Goal: Information Seeking & Learning: Learn about a topic

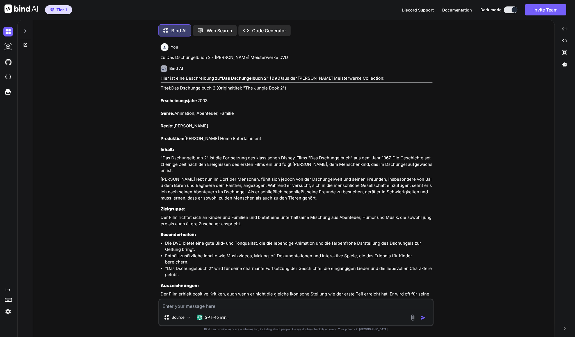
scroll to position [4109, 0]
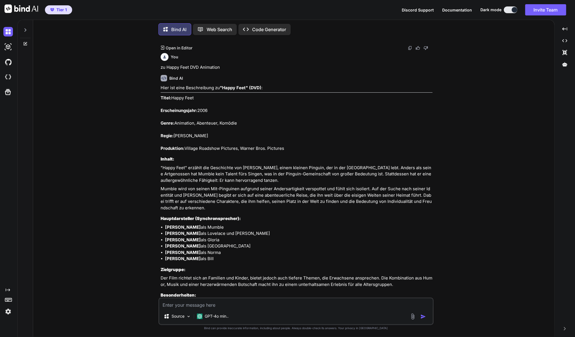
click at [259, 305] on textarea at bounding box center [295, 303] width 273 height 10
paste textarea "Schöne und das Biest - Weihnachtszauber (DVD - Special Ed.)"
type textarea "zu Schöne und das Biest - Weihnachtszauber (DVD - Special Ed.)"
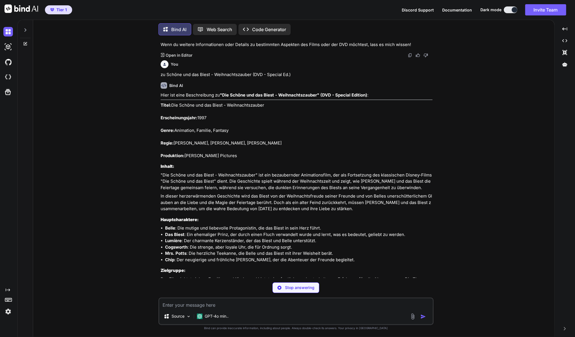
scroll to position [4436, 0]
drag, startPoint x: 391, startPoint y: 245, endPoint x: 161, endPoint y: 65, distance: 292.0
click at [161, 91] on div "Hier ist eine Beschreibung zu "Die Schöne und das Biest - Weihnachtszauber" (DV…" at bounding box center [297, 226] width 272 height 271
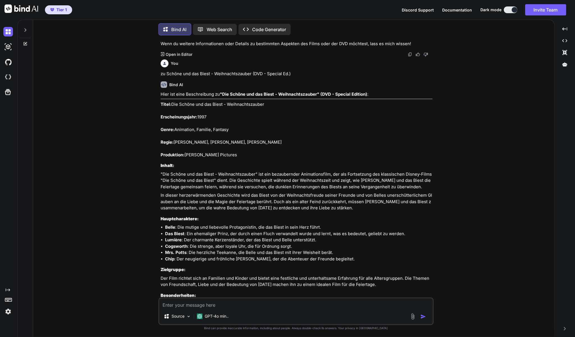
copy div "Lorem: Ips Dolors ame con Adipi - Elitseddoeiusmod Temporincididunt: 6676 Utlab…"
click at [315, 309] on div "Source GPT-4o min.." at bounding box center [295, 312] width 275 height 28
click at [312, 308] on textarea at bounding box center [295, 303] width 273 height 10
paste textarea "Bolt - Ein Hund für alle Fälle, DVD"
type textarea "zu Bolt - Ein Hund für alle Fälle, DVD"
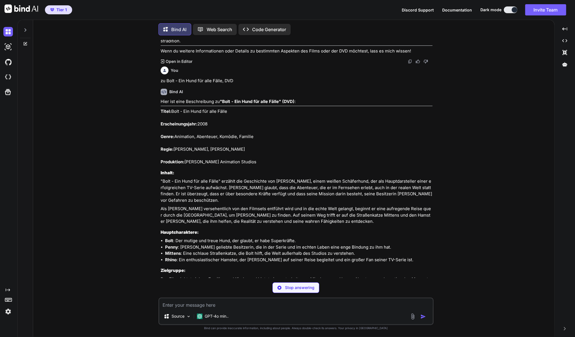
scroll to position [4745, 0]
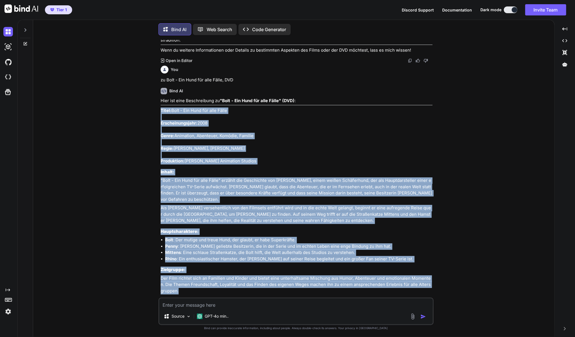
drag, startPoint x: 179, startPoint y: 249, endPoint x: 160, endPoint y: 71, distance: 178.6
click at [160, 71] on div "You zu Das Dschungelbuch 2 - [PERSON_NAME] Meisterwerke DVD Bind AI Hier ist ei…" at bounding box center [296, 169] width 274 height 258
copy div "Lorem: Ipsu - Dol Sita con adip Elits Doeiusmodtempori: 4014 Utlab: Etdolorem, …"
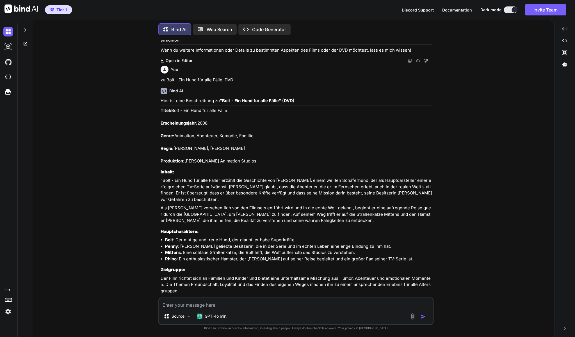
click at [209, 307] on textarea at bounding box center [295, 303] width 273 height 10
paste textarea "Grosse Haie - Kleine Fische (DVD von Shrek-Machern)"
type textarea "zu Grosse Haie - Kleine Fische (DVD von Shrek-Machern)"
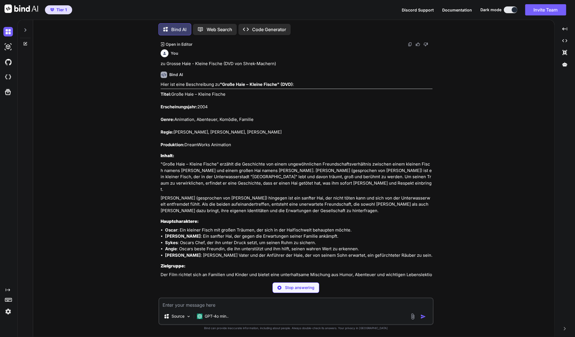
scroll to position [5085, 0]
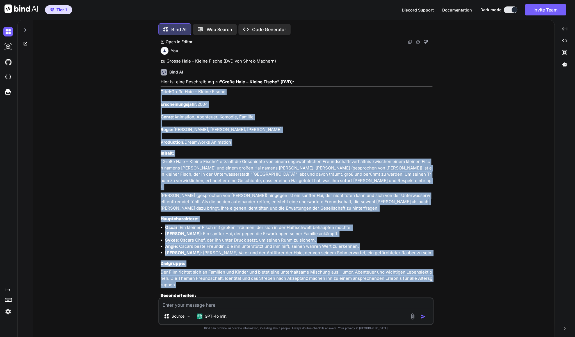
drag, startPoint x: 190, startPoint y: 232, endPoint x: 161, endPoint y: 44, distance: 189.7
click at [161, 79] on div "Hier ist eine Beschreibung zu "Große Haie – Kleine Fische" (DVD) : Titel: Große…" at bounding box center [297, 224] width 272 height 290
copy div "Lorem: Ipsum Dolo – Sitame Consec Adipiscingelitse: 0000 Doeiu: Temporinc, Utla…"
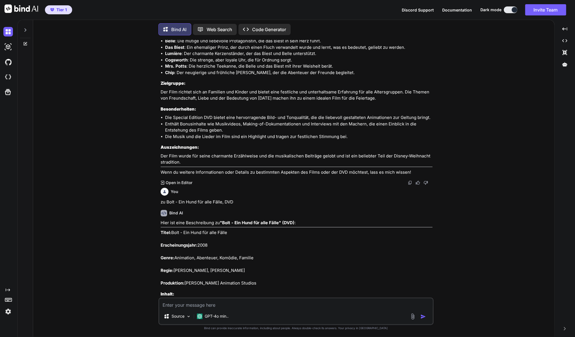
scroll to position [4622, 0]
drag, startPoint x: 534, startPoint y: 268, endPoint x: 528, endPoint y: 268, distance: 5.3
click at [534, 268] on div "You zu Das Dschungelbuch 2 - [PERSON_NAME] Meisterwerke DVD Bind AI Hier ist ei…" at bounding box center [296, 188] width 516 height 297
click at [194, 308] on textarea at bounding box center [295, 303] width 273 height 10
paste textarea "[PERSON_NAME] & [PERSON_NAME]: Vier Fäuste für ein Halleluja!"
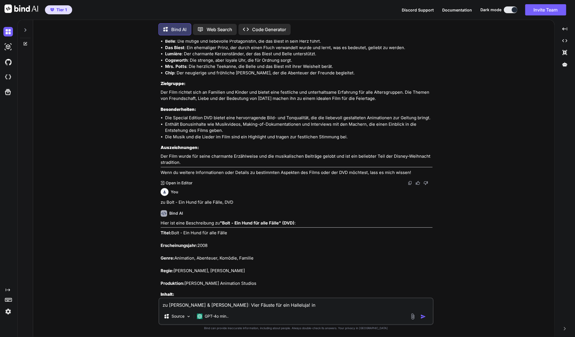
click at [510, 218] on div "You zu Das Dschungelbuch 2 - [PERSON_NAME] Meisterwerke DVD Bind AI Hier ist ei…" at bounding box center [296, 188] width 516 height 297
click at [328, 303] on textarea "zu [PERSON_NAME] & [PERSON_NAME]: Vier Fäuste für ein Halleluja! in" at bounding box center [295, 303] width 273 height 10
paste textarea "Jewel Box"
type textarea "zu [PERSON_NAME] & [PERSON_NAME]: Vier Fäuste für ein Halleluja! in Jewel Box"
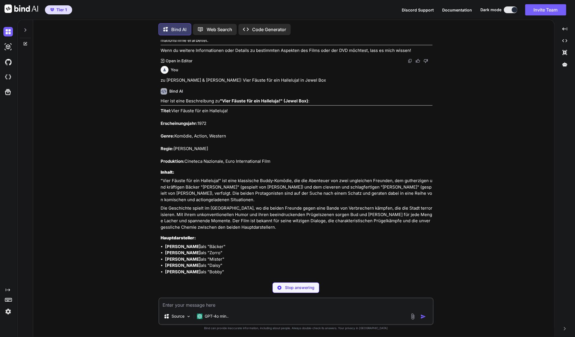
scroll to position [5399, 0]
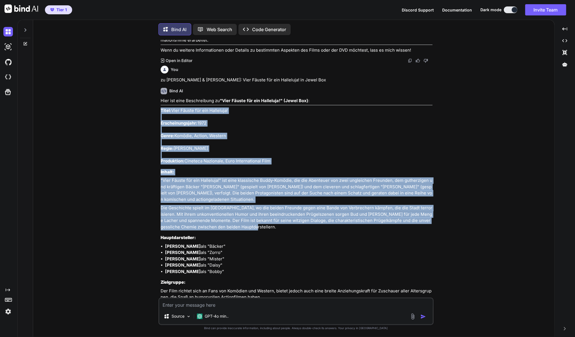
drag, startPoint x: 241, startPoint y: 175, endPoint x: 159, endPoint y: 56, distance: 144.1
click at [159, 56] on div "You zu Das Dschungelbuch 2 - [PERSON_NAME] Meisterwerke DVD Bind AI Hier ist ei…" at bounding box center [296, 169] width 274 height 258
copy div "Lorem: Ipsu Dolors ame con Adipiscin! Elitseddoeiusmod: 7149 Tempo: Incidid, Ut…"
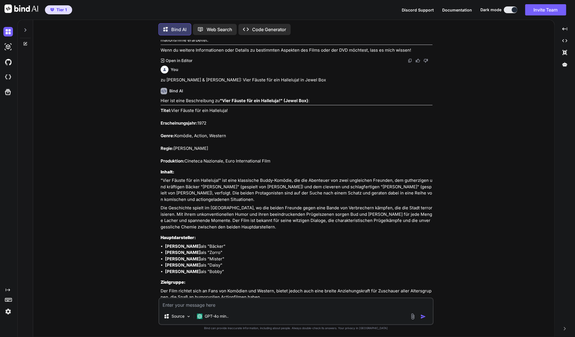
click at [291, 304] on textarea at bounding box center [295, 303] width 273 height 10
paste textarea "Zwei Himmelhunde auf dem Weg zur Hölle - DVD - Kult!"
type textarea "zu Zwei Himmelhunde auf dem Weg zur Hölle - DVD"
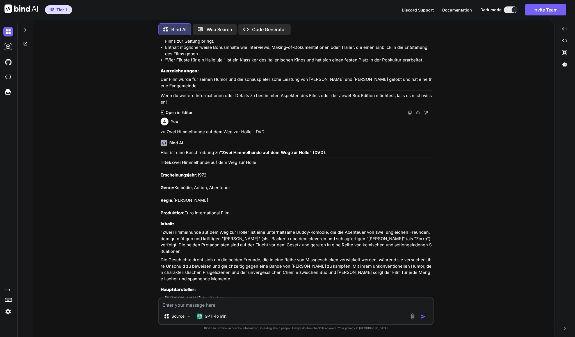
scroll to position [5682, 0]
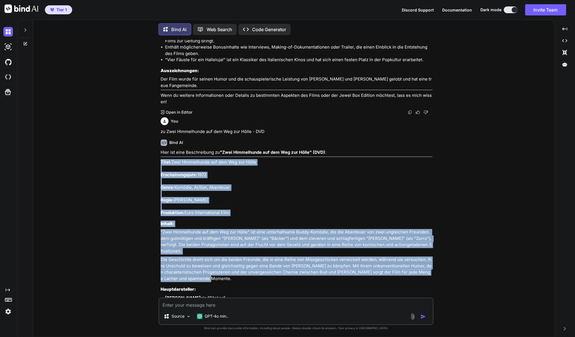
drag, startPoint x: 192, startPoint y: 220, endPoint x: 161, endPoint y: 108, distance: 116.3
click at [161, 149] on div "Hier ist eine Beschreibung zu "Zwei Himmelhunde auf dem Weg zur Hölle" (DVD) : …" at bounding box center [297, 290] width 272 height 283
copy div "Titel: Zwei Himmelhunde auf dem Weg zur Hölle Erscheinungsjahr: 1972 Genre: Kom…"
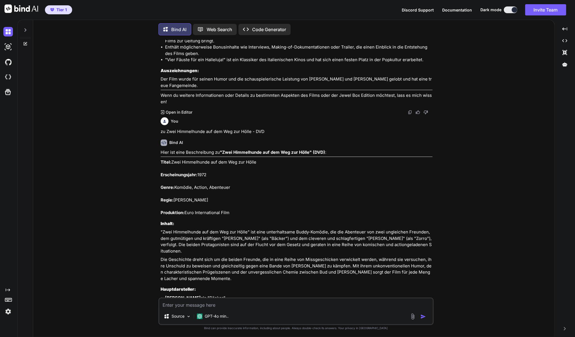
click at [197, 305] on textarea at bounding box center [295, 303] width 273 height 10
paste textarea "Die rechte und linke Hand des Teufels (Spencer & Hill)"
type textarea "zu Die rechte und linke Hand des Teufels (Spencer & Hill)"
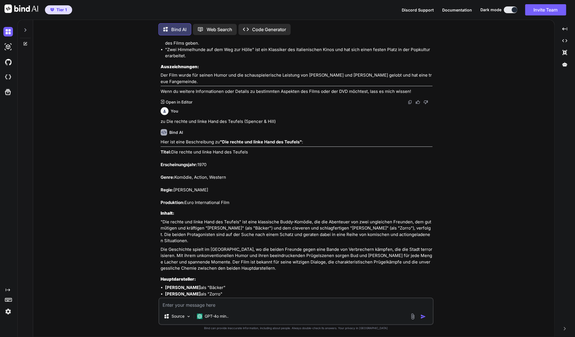
scroll to position [6018, 0]
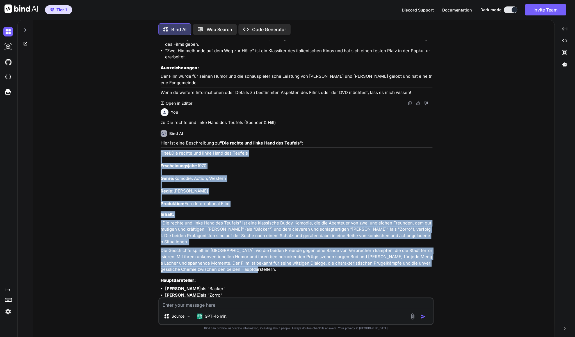
drag, startPoint x: 245, startPoint y: 213, endPoint x: 159, endPoint y: 95, distance: 145.6
click at [159, 95] on div "You zu Das Dschungelbuch 2 - [PERSON_NAME] Meisterwerke DVD Bind AI Hier ist ei…" at bounding box center [296, 169] width 274 height 258
copy div "Titel: Die rechte und linke Hand des Teufels Erscheinungsjahr: 1970 Genre: Komö…"
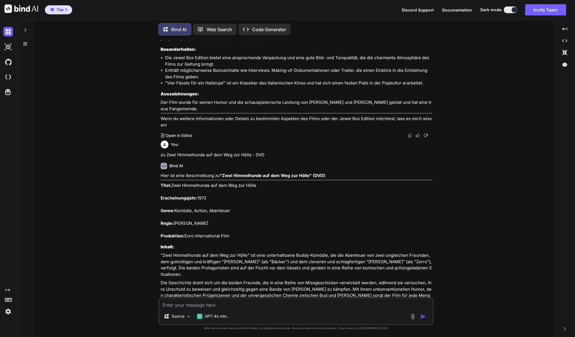
scroll to position [5658, 0]
click at [41, 193] on div "You zu Das Dschungelbuch 2 - [PERSON_NAME] Meisterwerke DVD Bind AI Hier ist ei…" at bounding box center [296, 188] width 516 height 297
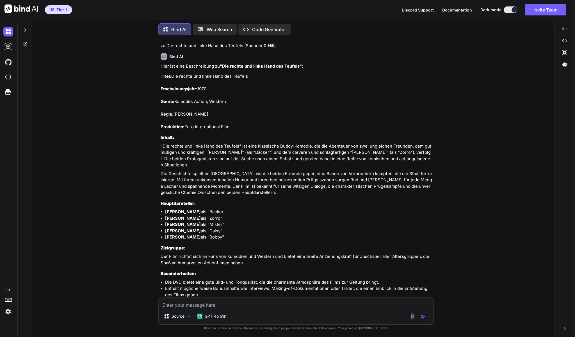
scroll to position [6095, 0]
click at [171, 307] on textarea at bounding box center [295, 303] width 273 height 10
paste textarea "Creedence Clearwater Revival DVD - Down On The Corner"
type textarea "Zu Creedence Clearwater Revival DVD - Down On The Corner"
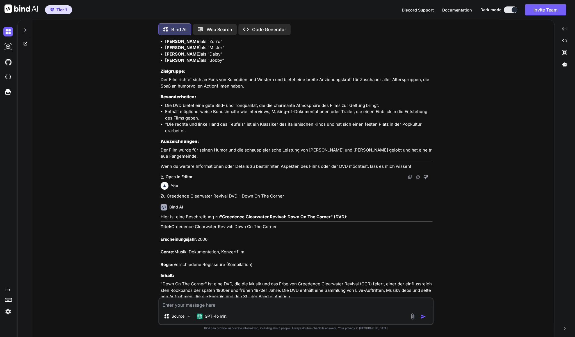
scroll to position [6280, 0]
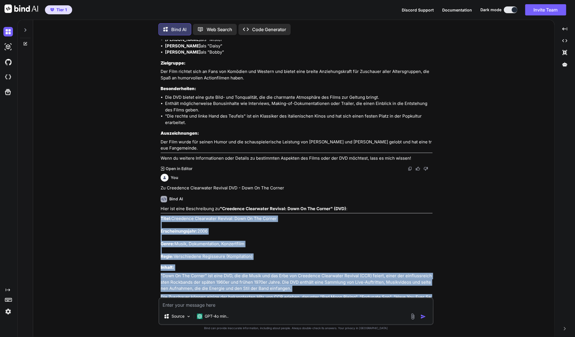
drag, startPoint x: 305, startPoint y: 250, endPoint x: 161, endPoint y: 160, distance: 170.5
click at [161, 160] on div "You zu Das Dschungelbuch 2 - [PERSON_NAME] Meisterwerke DVD Bind AI Hier ist ei…" at bounding box center [296, 169] width 274 height 258
copy div "Titel: Creedence Clearwater Revival: Down On The Corner Erscheinungsjahr: 2006 …"
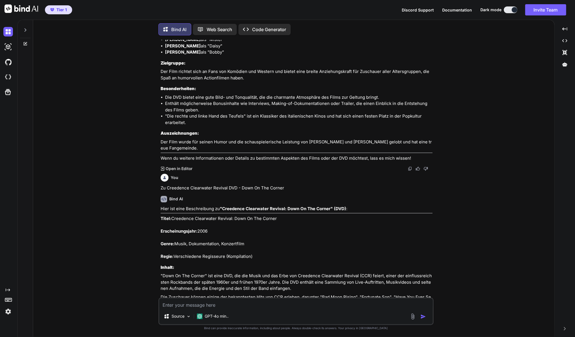
click at [259, 306] on textarea at bounding box center [295, 303] width 273 height 10
paste textarea "Im Dutzend billiger 1+2 (2 DVD's [PERSON_NAME])"
type textarea "zu Im Dutzend billiger 1+2 (2 DVD's [PERSON_NAME])"
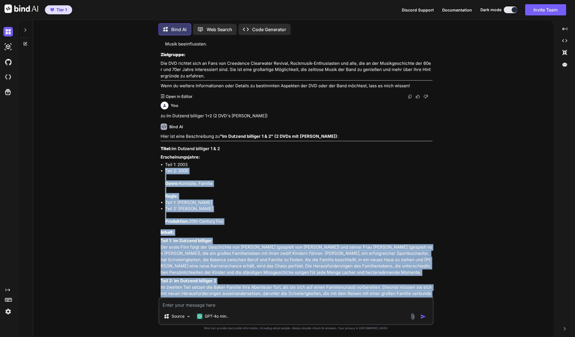
scroll to position [6603, 0]
drag, startPoint x: 335, startPoint y: 239, endPoint x: 161, endPoint y: 90, distance: 229.1
click at [161, 134] on div "Hier ist eine Beschreibung zu "Im Dutzend billiger 1 & 2" (2 DVDs mit [PERSON_N…" at bounding box center [297, 294] width 272 height 321
copy div "Lorem: Ip Dolorsi ametcons 2 & 6 Adipiscingelitsed: Doei 6: 5480 Temp 7: 4327 I…"
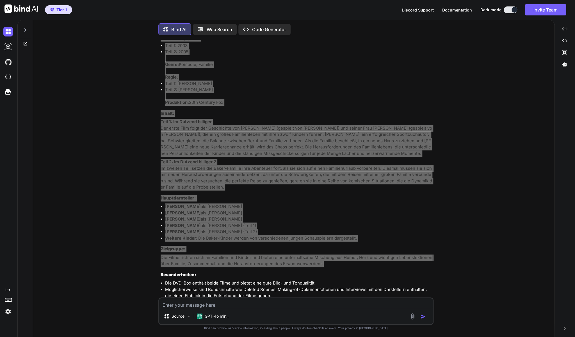
scroll to position [6723, 0]
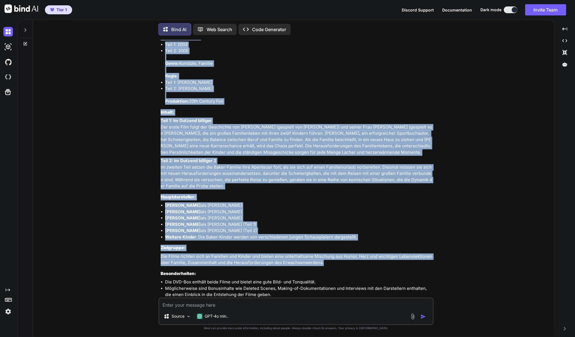
click at [207, 309] on div "Source GPT-4o min.." at bounding box center [295, 312] width 275 height 28
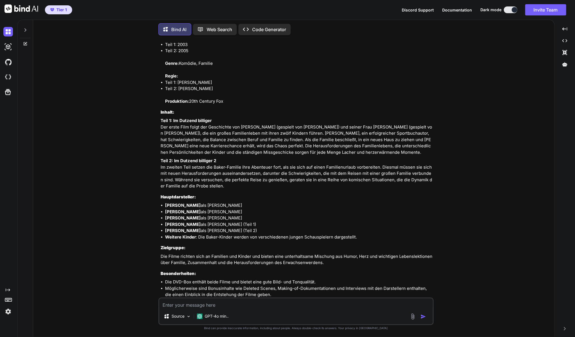
click at [215, 307] on textarea at bounding box center [295, 303] width 273 height 10
paste textarea "Die tollkühne Hexe in ihrem fliegenden Bett (DVD - Disney)"
type textarea "zu Die tollkühne Hexe in ihrem fliegenden Bett (DVD - Disney)"
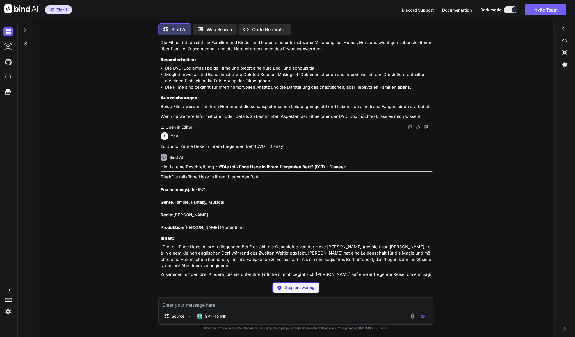
scroll to position [6939, 0]
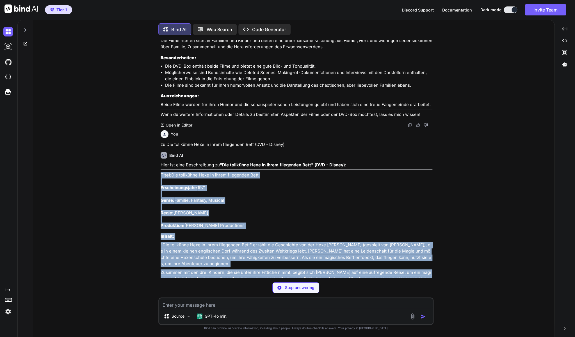
drag, startPoint x: 275, startPoint y: 238, endPoint x: 160, endPoint y: 129, distance: 158.2
click at [160, 129] on div "You zu Das Dschungelbuch 2 - [PERSON_NAME] Meisterwerke DVD Bind AI Hier ist ei…" at bounding box center [296, 159] width 274 height 238
copy div "Titel: Die tollkühne Hexe in ihrem fliegenden Bett Erscheinungsjahr: 1971 Genre…"
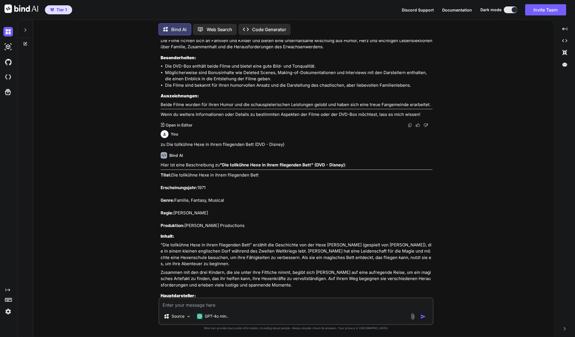
click at [200, 304] on textarea at bounding box center [295, 303] width 273 height 10
paste textarea "Verwünscht - (Disney DVD-Filmklassiker)"
type textarea "zu Verwünscht - (Disney DVD-Filmklassiker)"
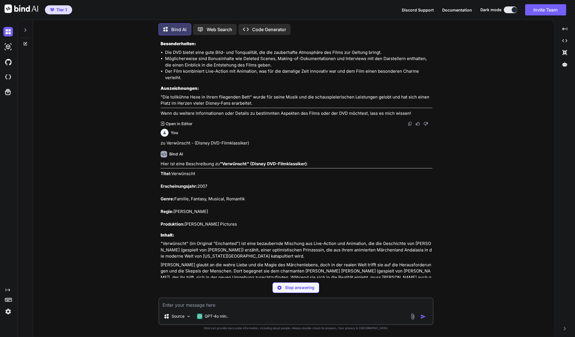
scroll to position [7255, 0]
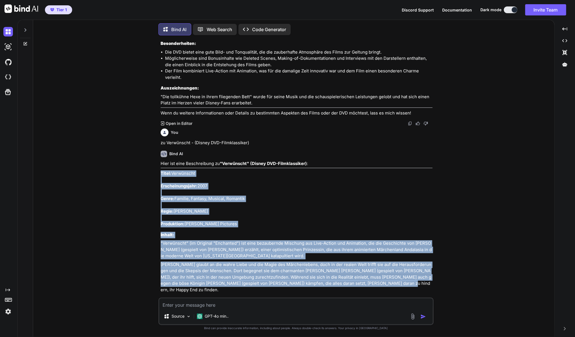
drag, startPoint x: 378, startPoint y: 242, endPoint x: 161, endPoint y: 124, distance: 247.4
click at [161, 161] on div "Hier ist eine Beschreibung zu "Verwünscht" (Disney DVD-Filmklassiker) : Titel: …" at bounding box center [297, 302] width 272 height 283
copy div "Titel: Verwünscht Erscheinungsjahr: 2007 Genre: Familie, Fantasy, Musical, Roma…"
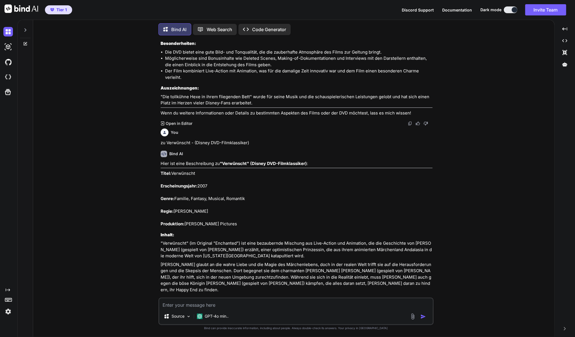
click at [237, 305] on textarea at bounding box center [295, 303] width 273 height 10
paste textarea "Eine zauberhafte Nanny (DVD)"
type textarea "zu Eine zauberhafte Nanny (DVD)"
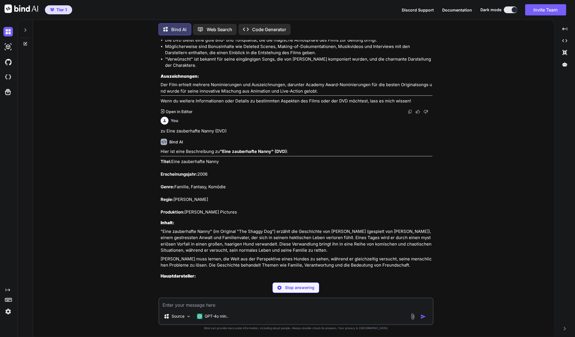
scroll to position [7598, 0]
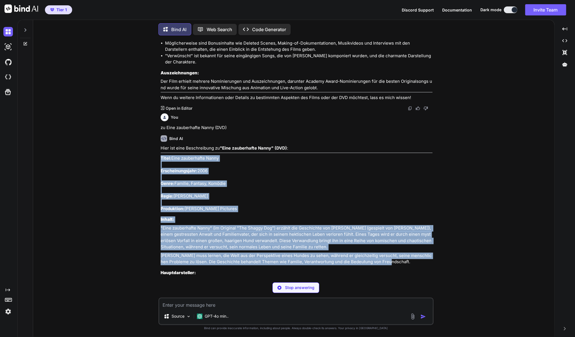
drag, startPoint x: 385, startPoint y: 209, endPoint x: 161, endPoint y: 105, distance: 246.8
click at [161, 145] on div "Hier ist eine Beschreibung zu "Eine zauberhafte Nanny" (DVD) : Titel: Eine zaub…" at bounding box center [297, 264] width 272 height 239
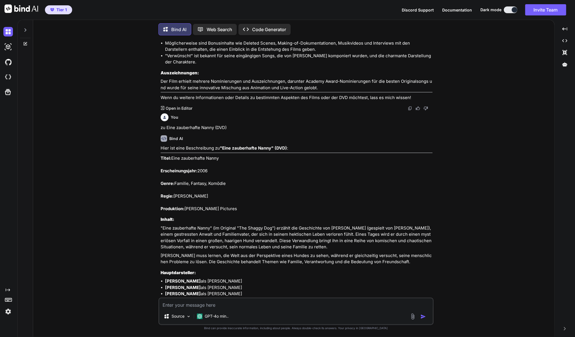
click at [186, 305] on textarea at bounding box center [295, 303] width 273 height 10
paste textarea "Kindsköpfe 1+2 DVD Set ([PERSON_NAME] Komödien)"
type textarea "zu Kindsköpfe 1+2 DVD Set ([PERSON_NAME] Komödien)"
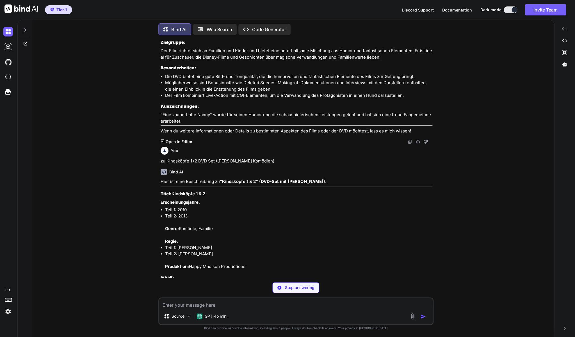
scroll to position [7874, 0]
drag, startPoint x: 159, startPoint y: 140, endPoint x: 255, endPoint y: 193, distance: 110.0
click at [255, 193] on div "You zu Das Dschungelbuch 2 - [PERSON_NAME] Meisterwerke DVD Bind AI Hier ist ei…" at bounding box center [295, 188] width 275 height 297
click at [251, 212] on li "Teil 2: 2013 Genre: Komödie, Familie Regie:" at bounding box center [298, 228] width 267 height 32
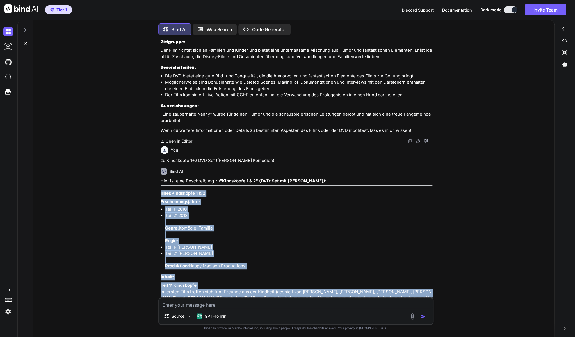
drag, startPoint x: 288, startPoint y: 173, endPoint x: 159, endPoint y: 140, distance: 132.8
click at [159, 140] on div "You zu Das Dschungelbuch 2 - [PERSON_NAME] Meisterwerke DVD Bind AI Hier ist ei…" at bounding box center [296, 169] width 274 height 258
